Goal: Find specific page/section

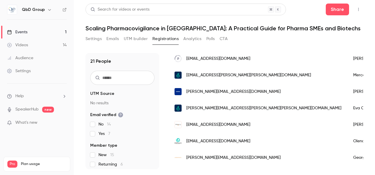
scroll to position [59, 0]
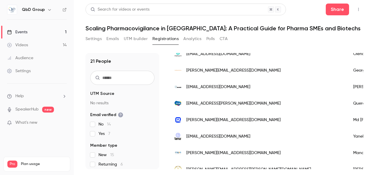
scroll to position [148, 0]
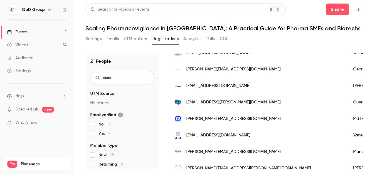
click at [197, 40] on button "Analytics" at bounding box center [193, 38] width 18 height 9
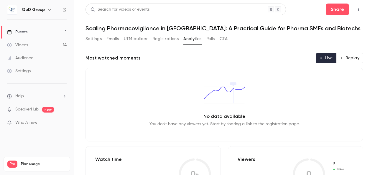
click at [98, 41] on button "Settings" at bounding box center [94, 38] width 16 height 9
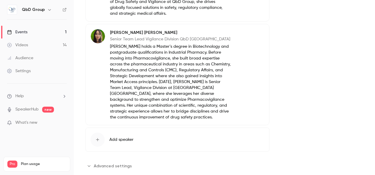
scroll to position [425, 0]
